Goal: Information Seeking & Learning: Check status

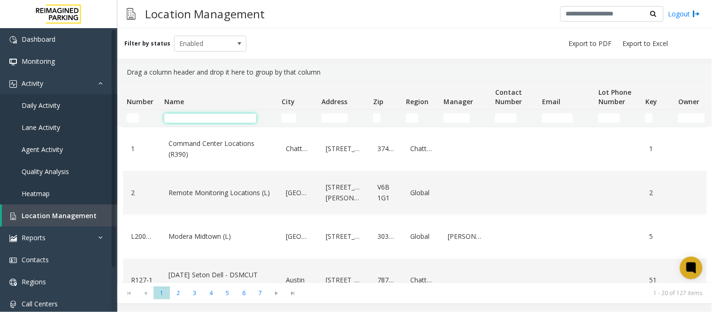
click at [194, 119] on input "Name Filter" at bounding box center [210, 118] width 92 height 9
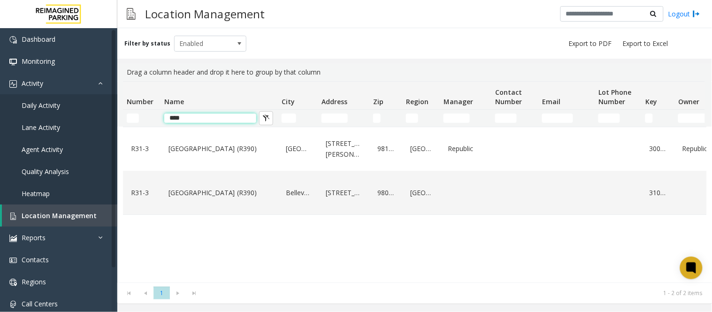
click at [189, 119] on input "****" at bounding box center [210, 118] width 92 height 9
type input "*"
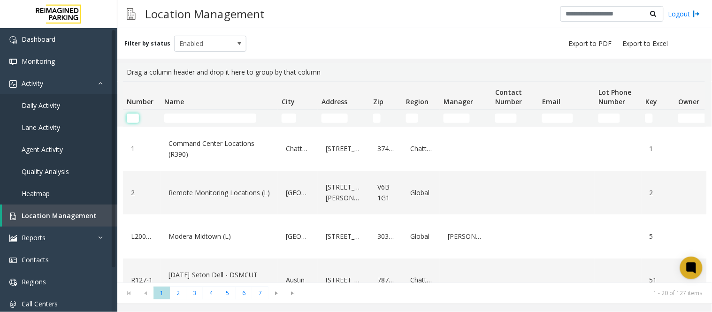
click at [134, 121] on input "Number Filter" at bounding box center [133, 118] width 12 height 9
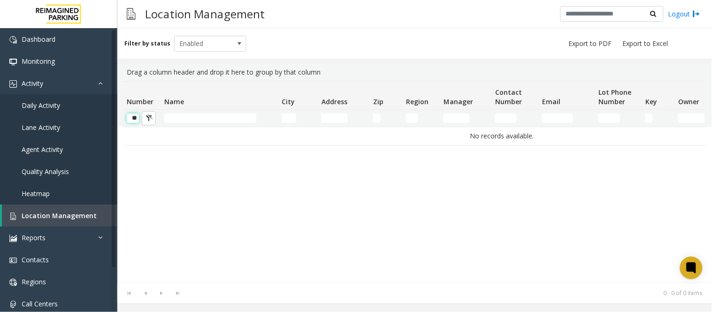
scroll to position [0, 1]
type input "*"
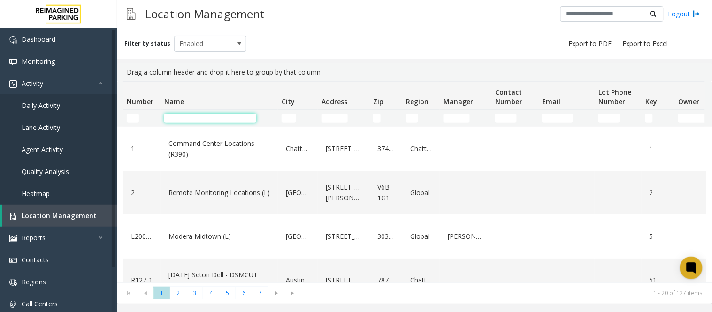
click at [195, 116] on input "Name Filter" at bounding box center [210, 118] width 92 height 9
click at [193, 114] on input "Name Filter" at bounding box center [210, 118] width 92 height 9
type input "*"
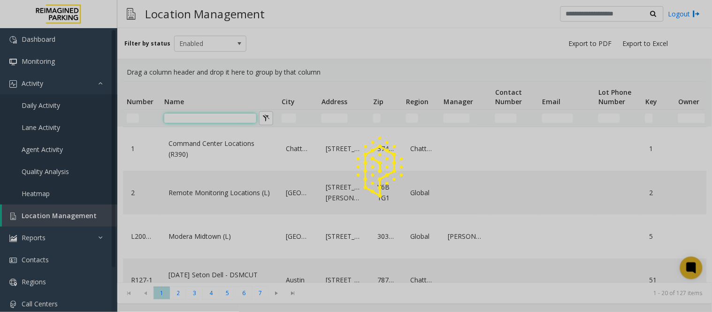
type input "*"
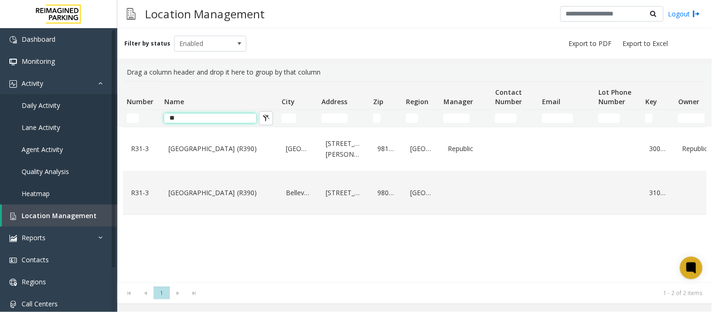
type input "*"
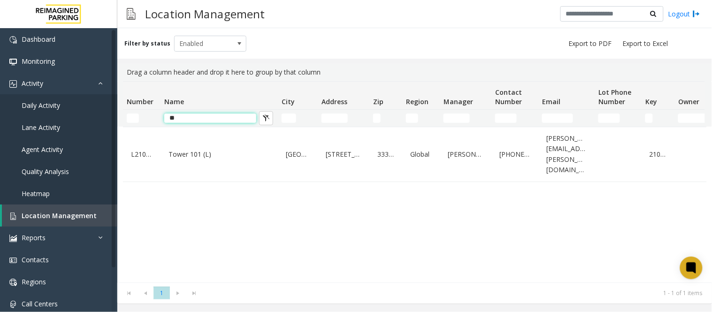
type input "*"
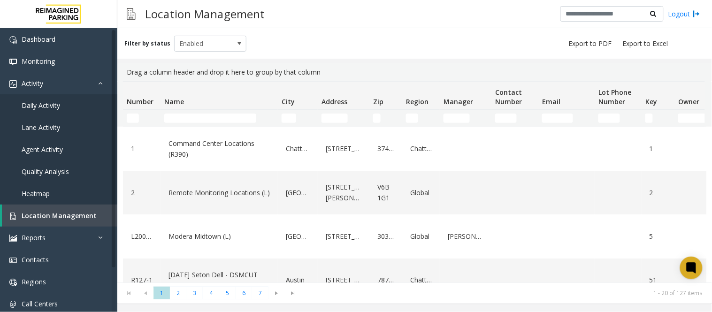
click at [299, 118] on kendo-grid-filter-cell-operators "City Filter" at bounding box center [306, 118] width 16 height 16
click at [288, 120] on input "City Filter" at bounding box center [289, 118] width 15 height 9
click at [326, 120] on input "Address Filter" at bounding box center [334, 118] width 26 height 9
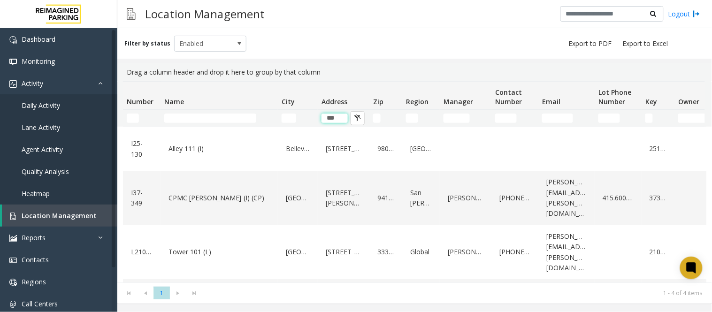
type input "***"
click at [188, 122] on input "Name Filter" at bounding box center [210, 118] width 92 height 9
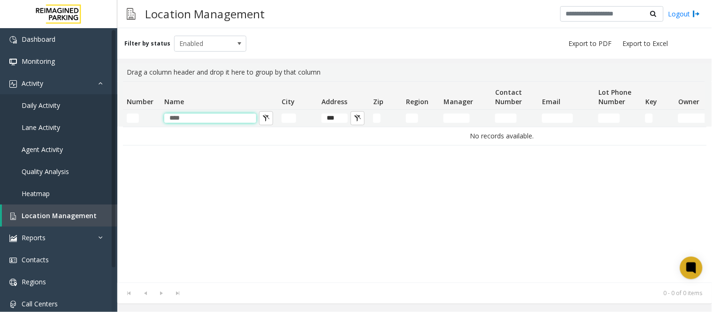
type input "****"
drag, startPoint x: 338, startPoint y: 115, endPoint x: 322, endPoint y: 115, distance: 16.0
click at [322, 115] on input "***" at bounding box center [334, 118] width 26 height 9
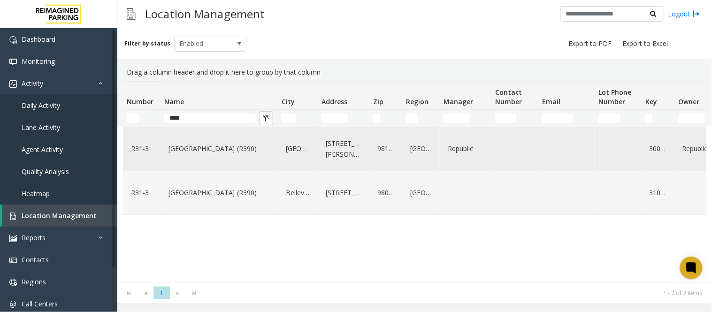
click at [221, 147] on link "Bell Street Garage (R390)" at bounding box center [219, 148] width 106 height 15
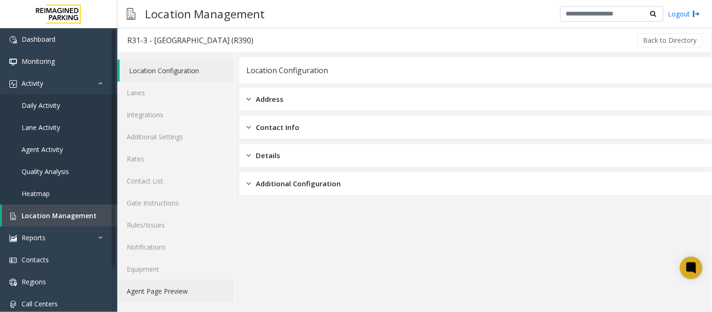
click at [165, 288] on link "Agent Page Preview" at bounding box center [175, 291] width 117 height 22
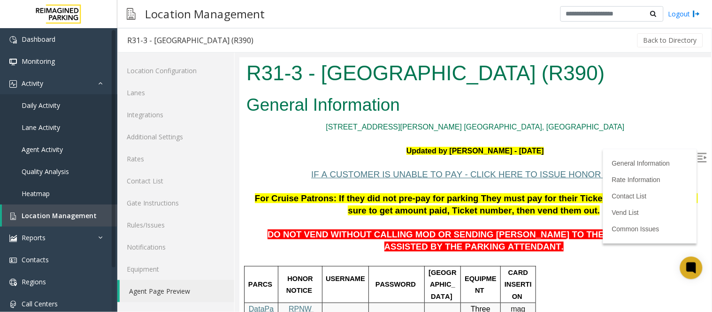
click at [697, 158] on img at bounding box center [701, 157] width 9 height 9
click at [74, 216] on span "Location Management" at bounding box center [59, 215] width 75 height 9
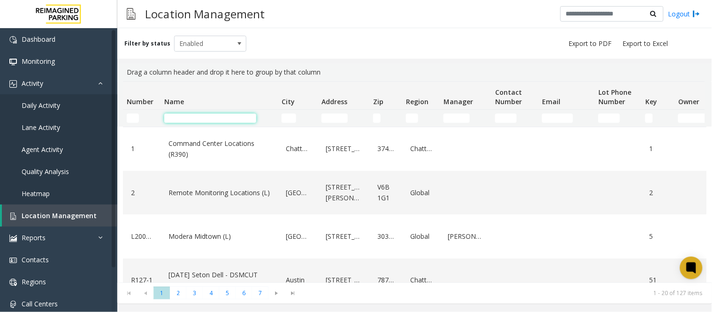
click at [177, 119] on input "Name Filter" at bounding box center [210, 118] width 92 height 9
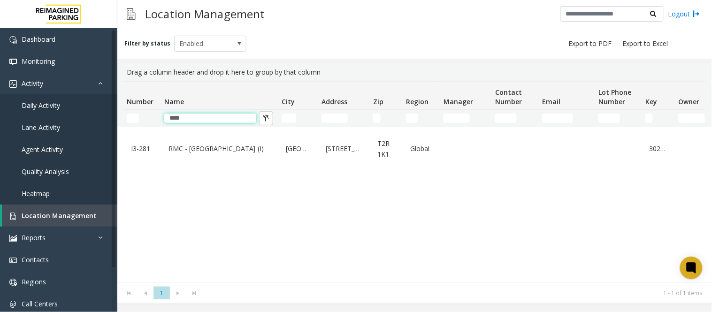
type input "****"
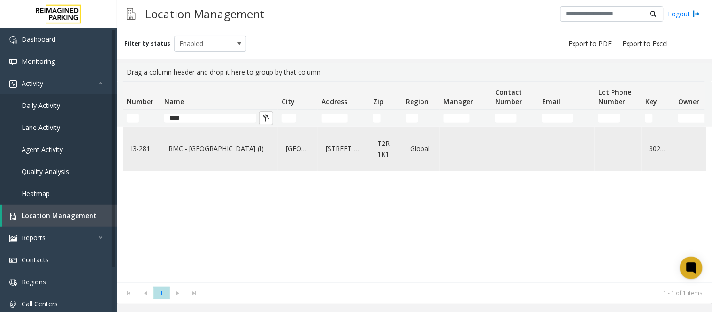
click at [227, 149] on link "RMC - Mount Royal Village (I)" at bounding box center [219, 148] width 106 height 15
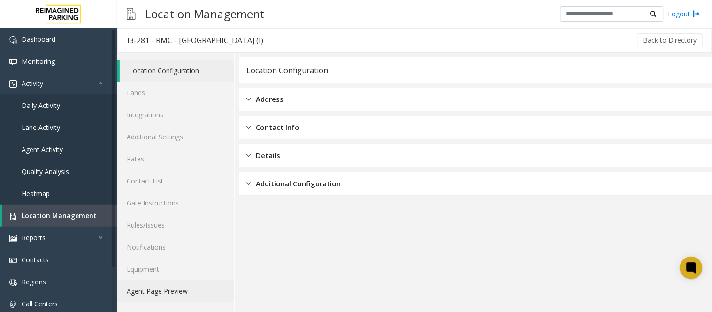
click at [153, 288] on link "Agent Page Preview" at bounding box center [175, 291] width 117 height 22
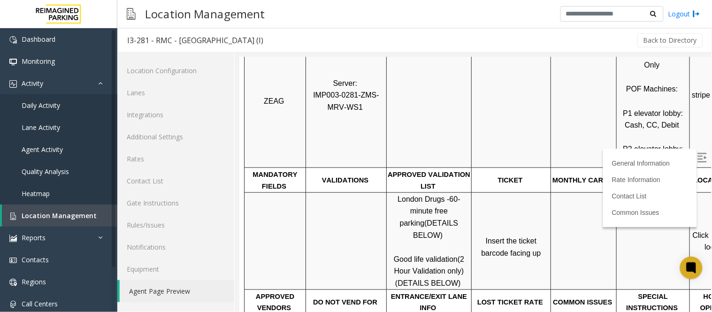
scroll to position [208, 54]
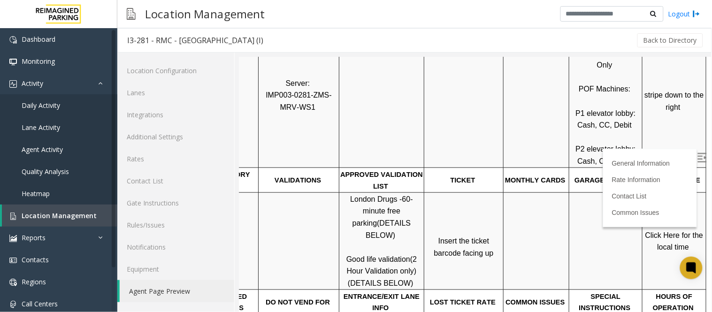
drag, startPoint x: 610, startPoint y: 308, endPoint x: 940, endPoint y: 320, distance: 330.1
click at [669, 235] on span "Click Here for the local time" at bounding box center [675, 241] width 60 height 20
click at [34, 105] on span "Daily Activity" at bounding box center [41, 105] width 38 height 9
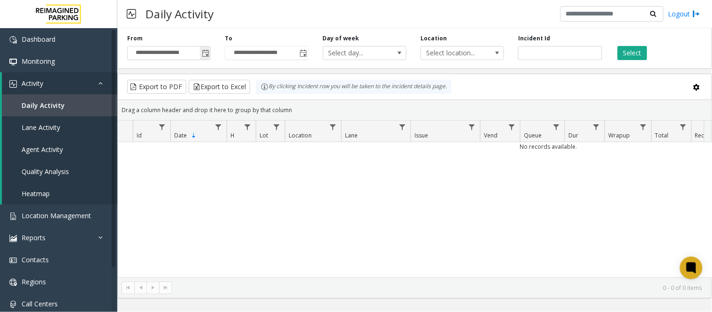
click at [204, 51] on span "Toggle popup" at bounding box center [206, 54] width 8 height 8
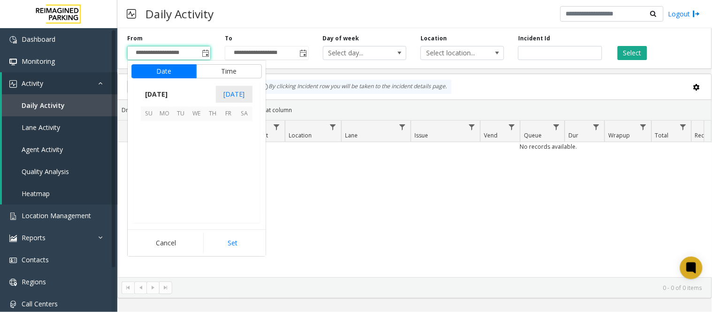
scroll to position [168522, 0]
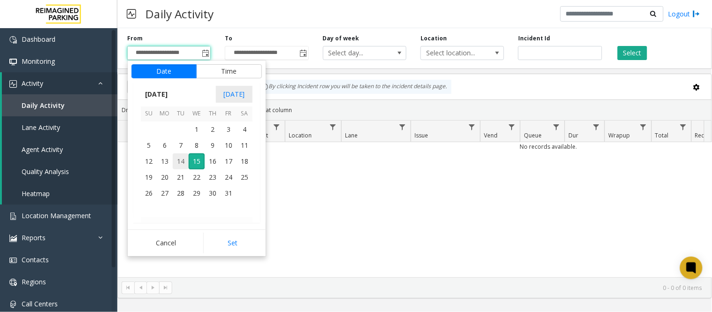
click at [178, 162] on span "14" at bounding box center [181, 161] width 16 height 16
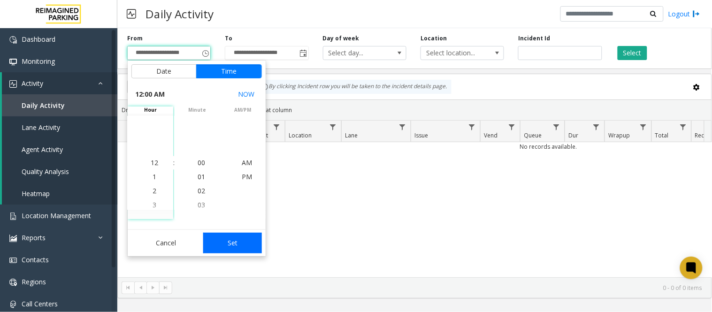
click at [256, 245] on button "Set" at bounding box center [232, 243] width 59 height 21
type input "**********"
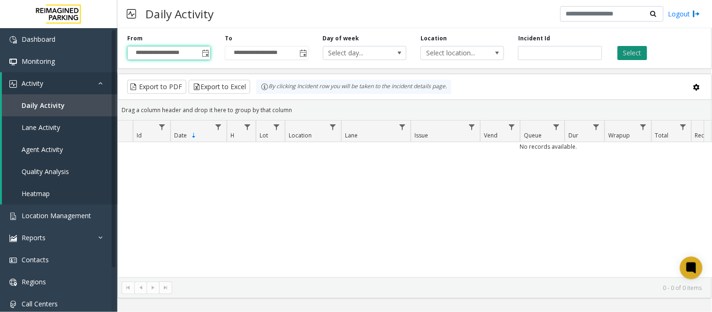
click at [636, 57] on button "Select" at bounding box center [633, 53] width 30 height 14
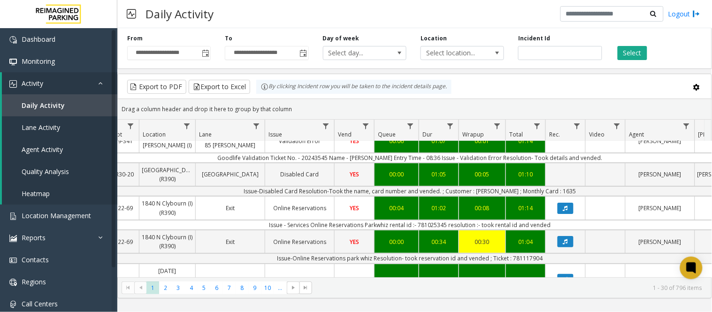
scroll to position [0, 146]
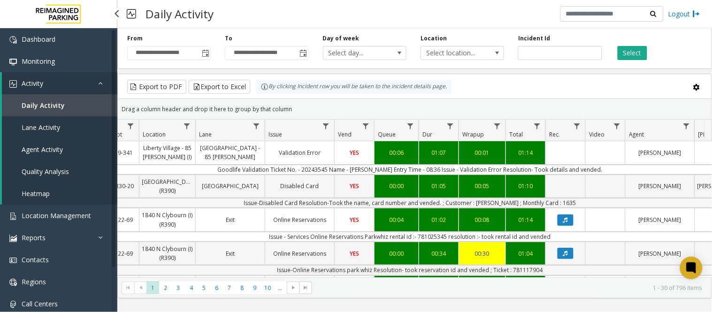
click at [39, 104] on span "Daily Activity" at bounding box center [43, 105] width 43 height 9
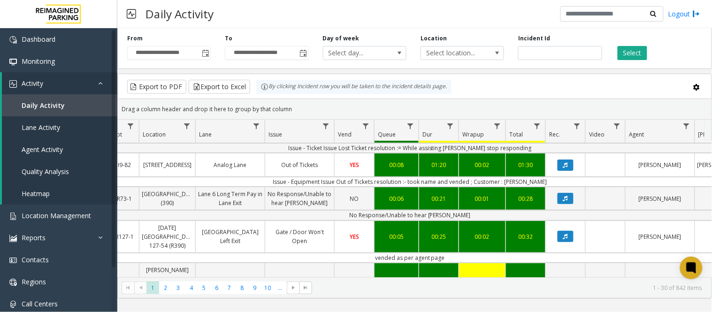
scroll to position [0, 146]
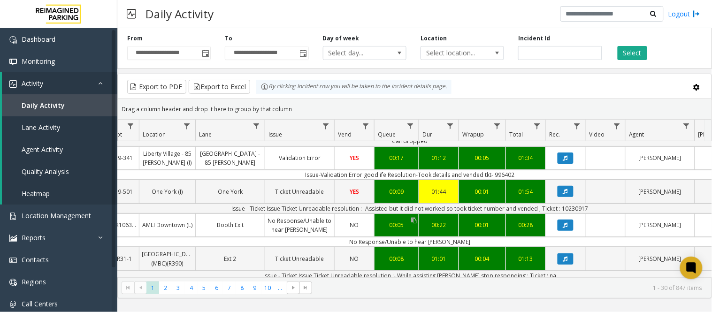
scroll to position [0, 146]
